Goal: Navigation & Orientation: Find specific page/section

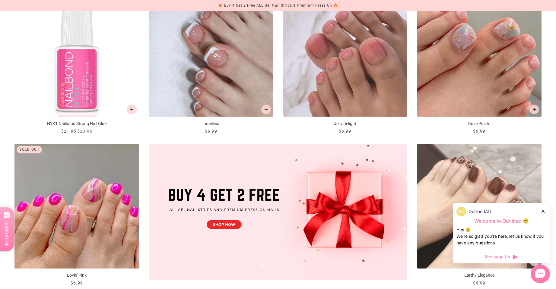
scroll to position [90, 0]
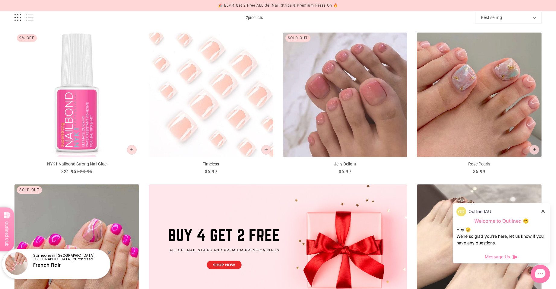
click at [235, 67] on img "Timeless" at bounding box center [211, 95] width 125 height 125
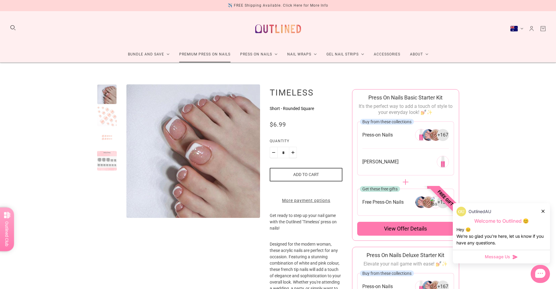
click at [201, 55] on link "Premium Press On Nails" at bounding box center [204, 54] width 61 height 16
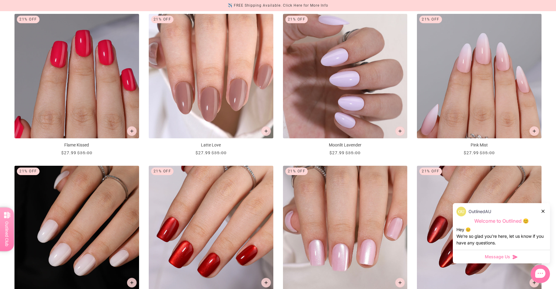
scroll to position [845, 0]
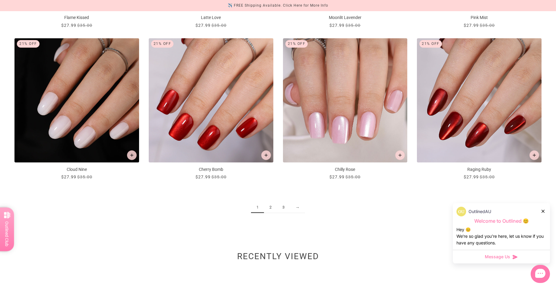
click at [272, 207] on link "2" at bounding box center [270, 207] width 13 height 11
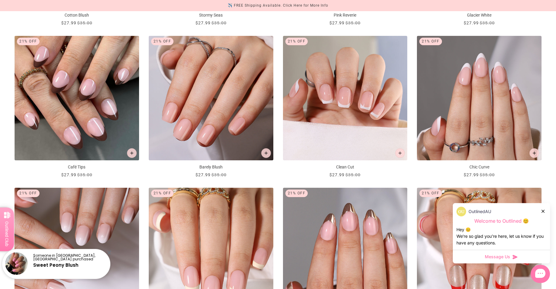
scroll to position [694, 0]
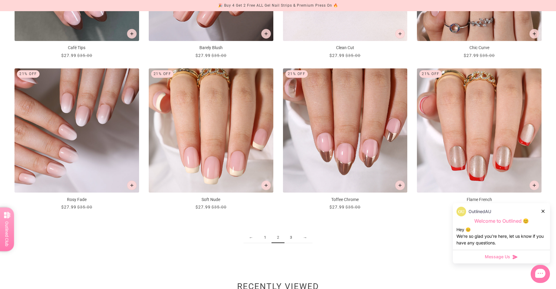
click at [289, 240] on link "3" at bounding box center [290, 237] width 13 height 11
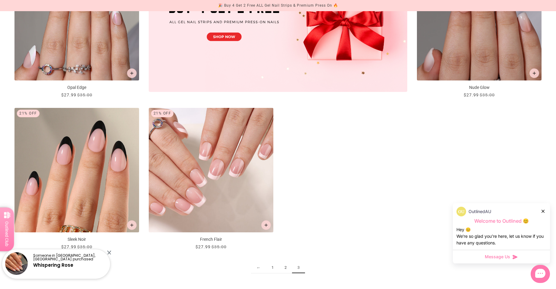
scroll to position [332, 0]
